Goal: Information Seeking & Learning: Compare options

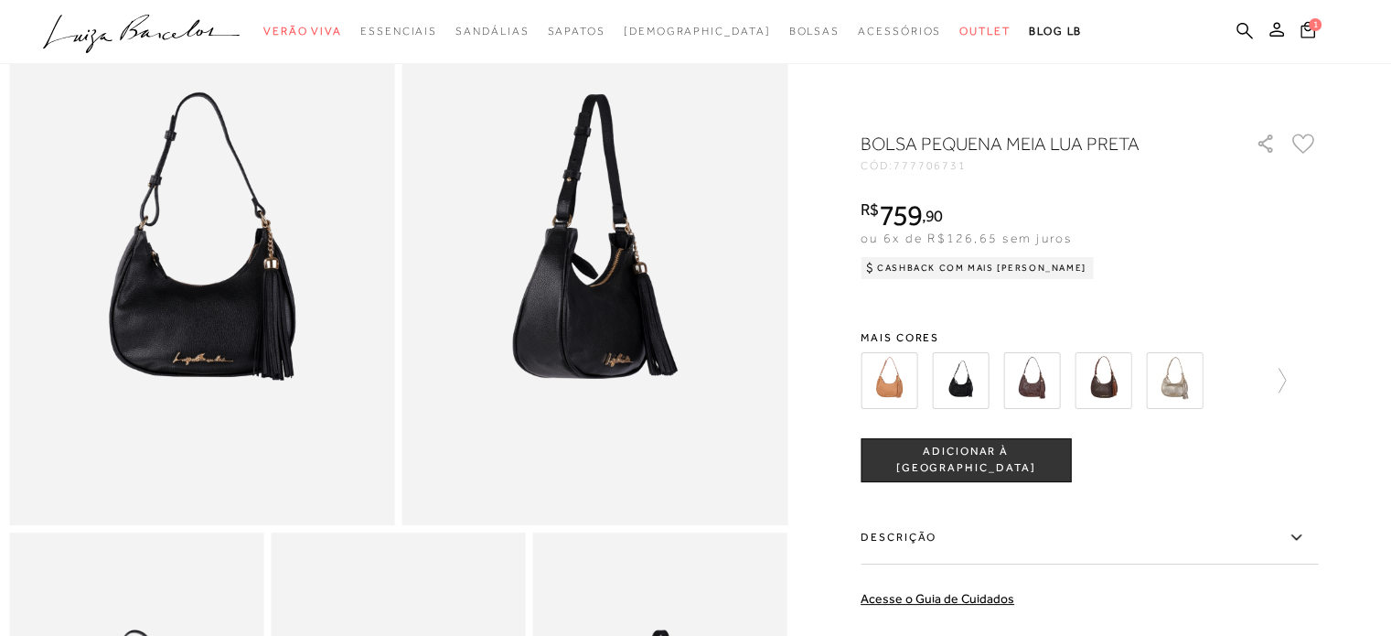
click at [1033, 380] on img at bounding box center [1032, 380] width 57 height 57
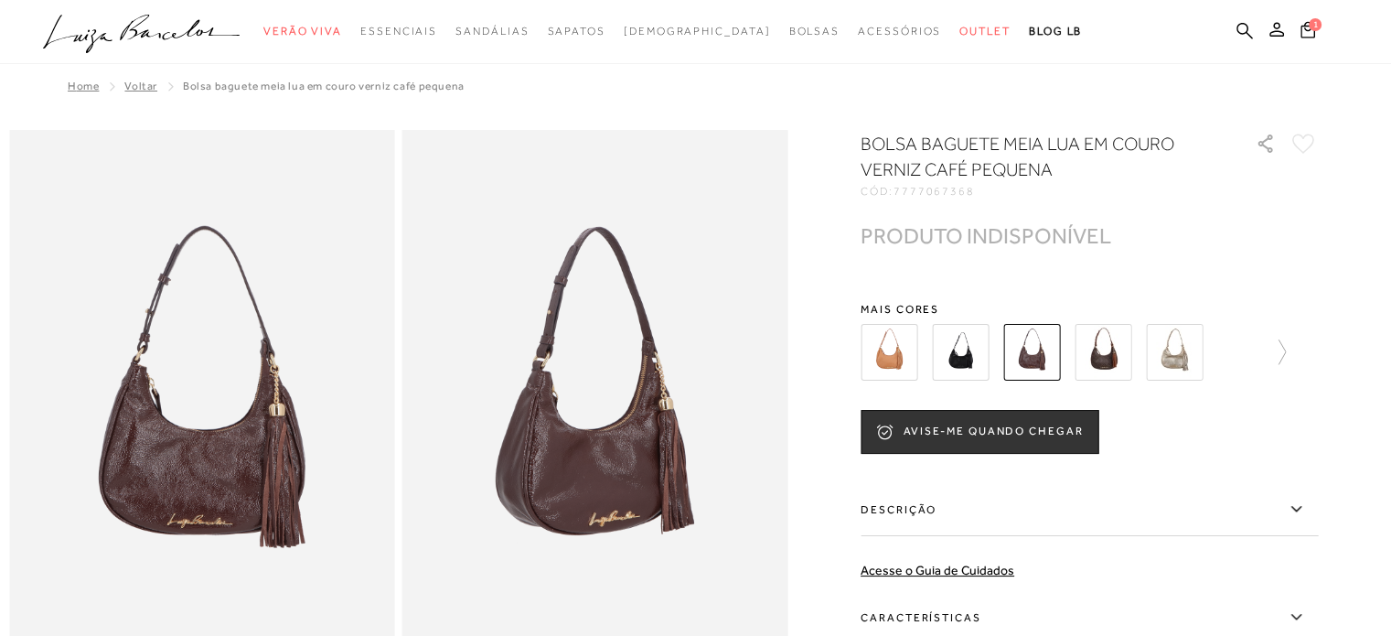
click at [1112, 354] on img at bounding box center [1103, 352] width 57 height 57
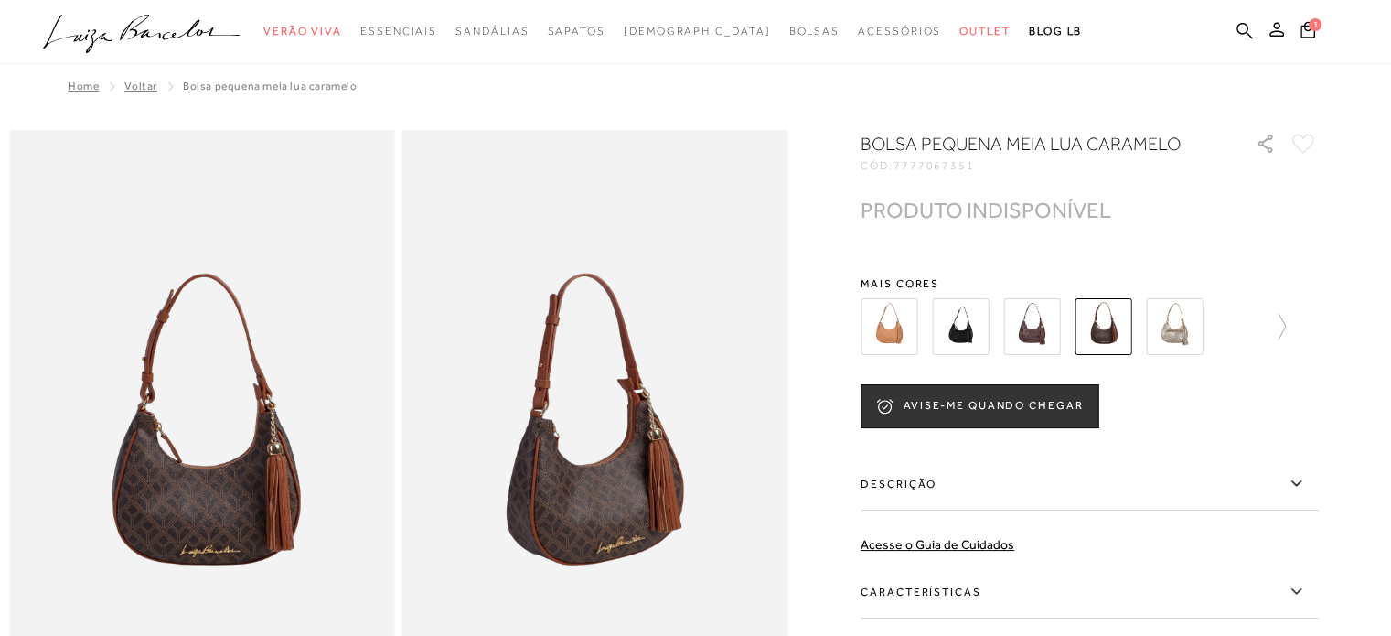
click at [1186, 339] on img at bounding box center [1174, 326] width 57 height 57
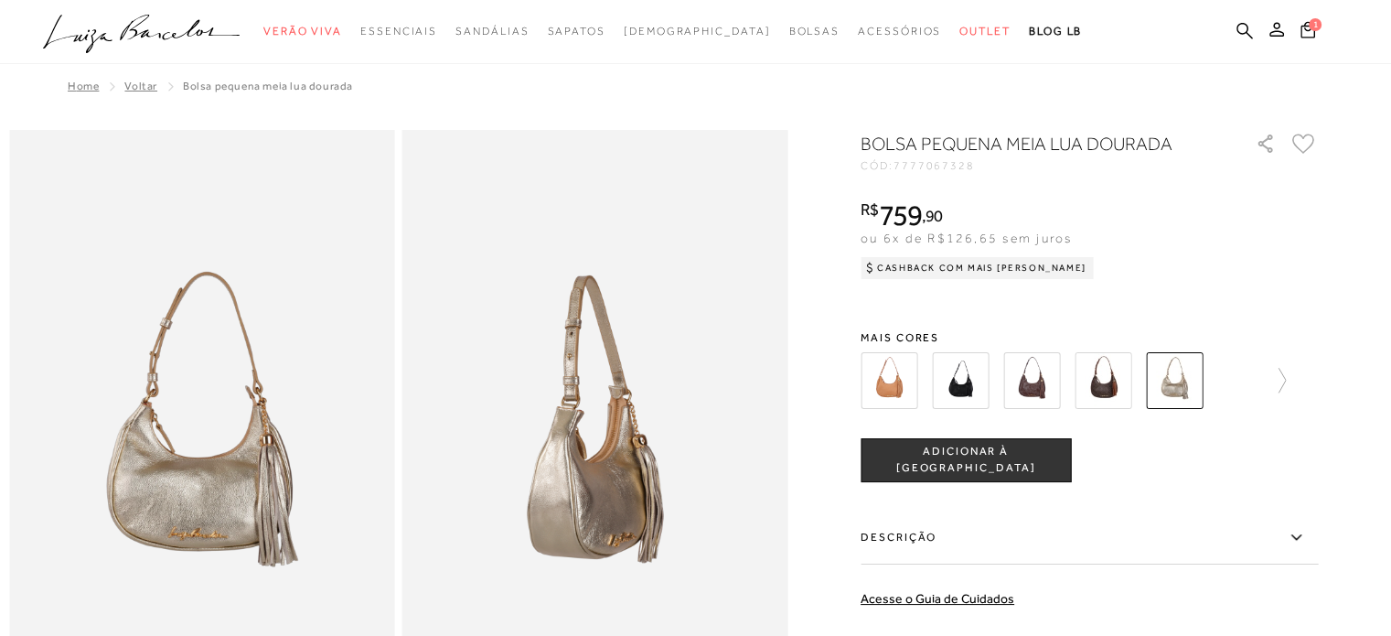
click at [905, 377] on img at bounding box center [889, 380] width 57 height 57
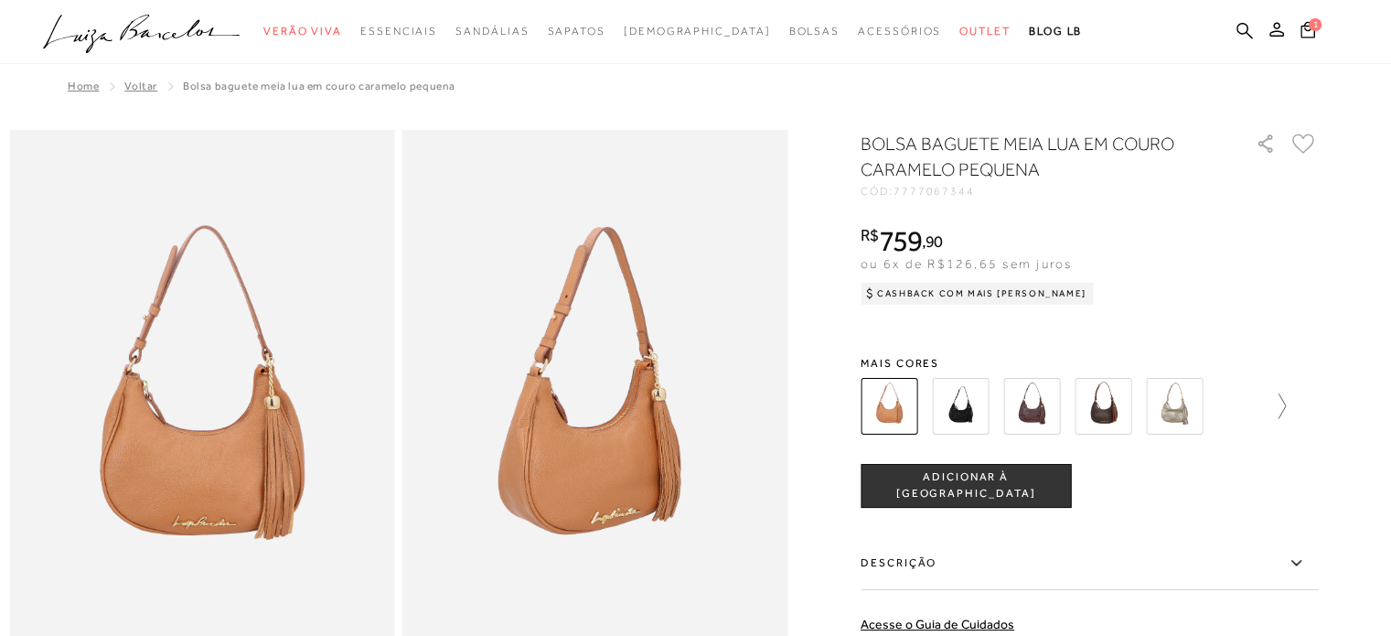
click at [1276, 415] on icon at bounding box center [1274, 406] width 26 height 26
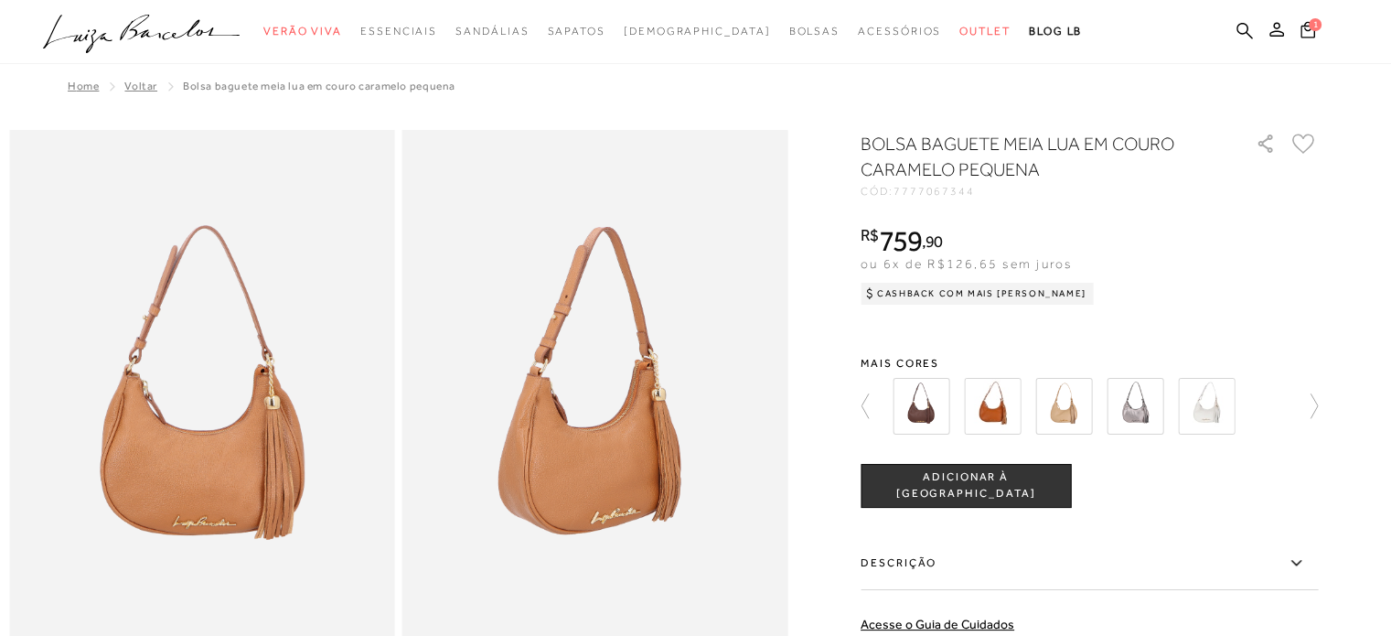
click at [1016, 404] on img at bounding box center [992, 406] width 57 height 57
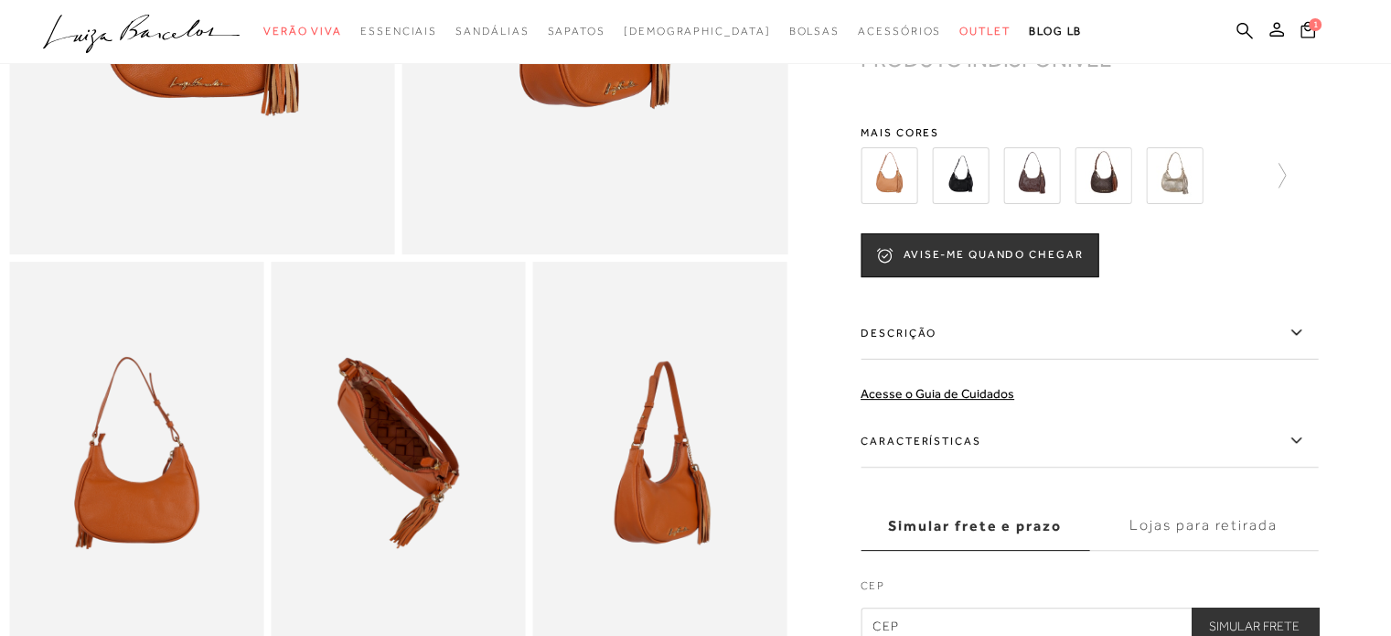
scroll to position [457, 0]
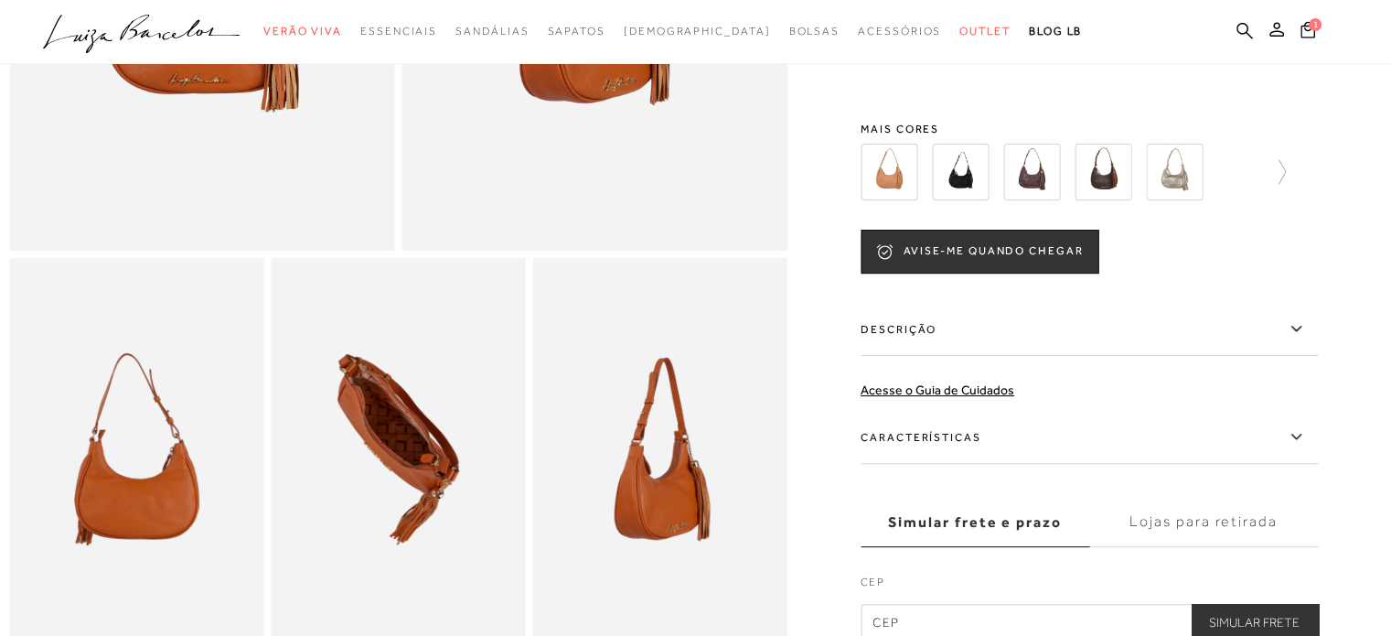
click at [1305, 448] on icon at bounding box center [1296, 436] width 22 height 23
click at [0, 0] on input "Características" at bounding box center [0, 0] width 0 height 0
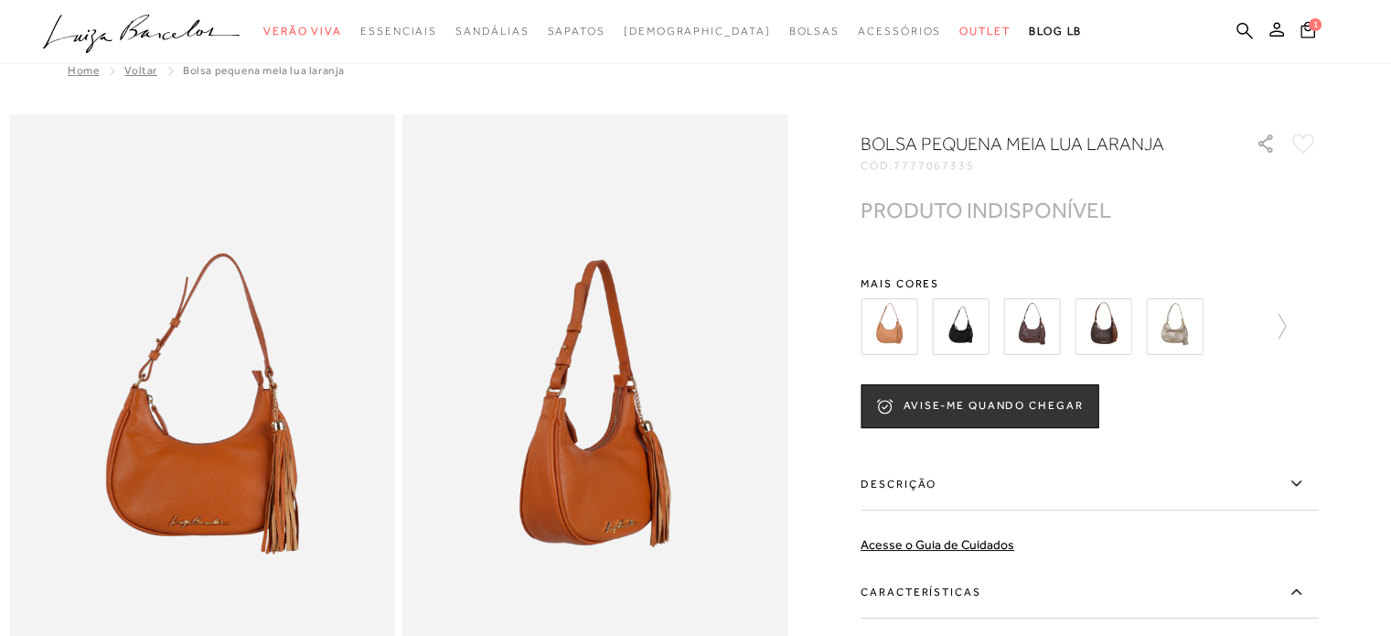
scroll to position [0, 0]
